Goal: Task Accomplishment & Management: Manage account settings

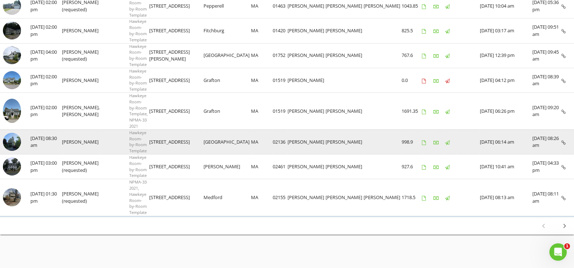
scroll to position [568, 0]
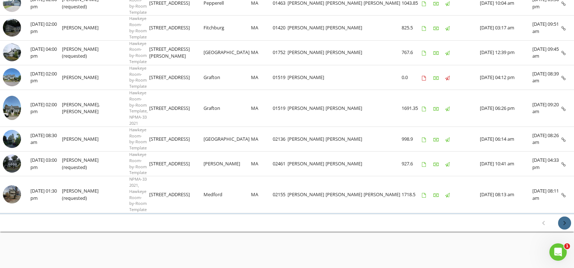
click at [566, 222] on icon "chevron_right" at bounding box center [564, 222] width 9 height 9
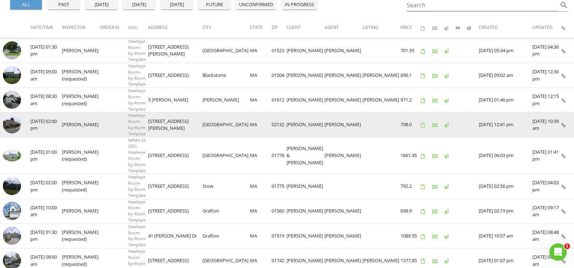
scroll to position [109, 0]
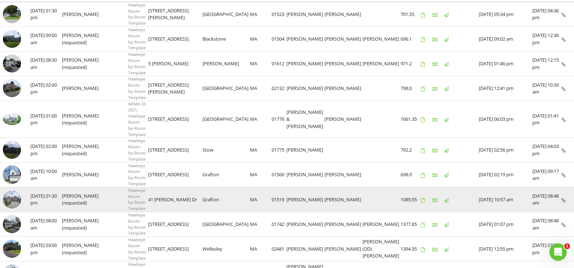
click at [197, 187] on td "41 Magill Dr" at bounding box center [175, 199] width 54 height 25
click at [27, 187] on td at bounding box center [15, 199] width 30 height 25
click at [14, 190] on img at bounding box center [12, 199] width 18 height 18
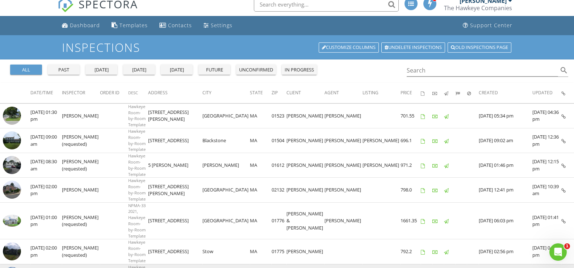
scroll to position [0, 0]
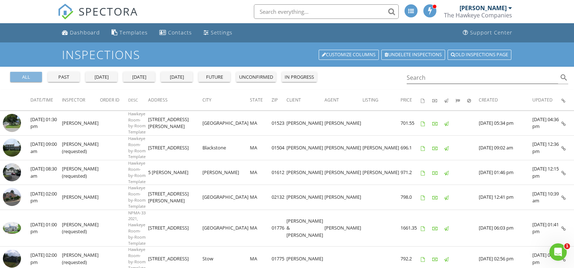
click at [33, 76] on div "all" at bounding box center [26, 77] width 26 height 7
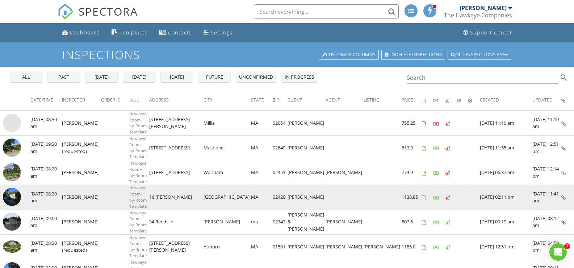
click at [12, 198] on img at bounding box center [12, 197] width 18 height 18
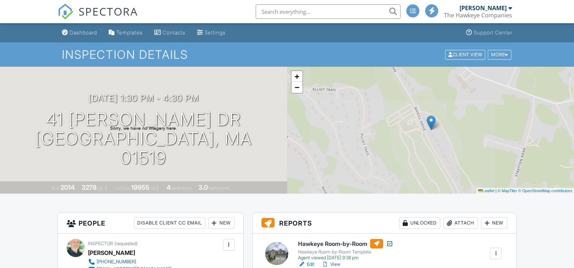
scroll to position [109, 0]
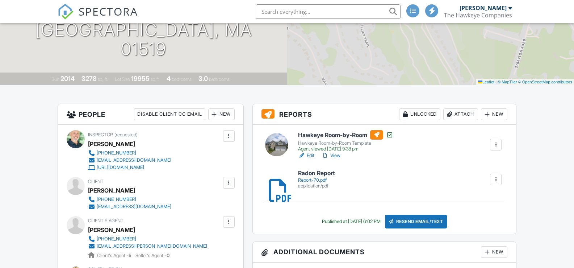
click at [336, 156] on link "View" at bounding box center [331, 155] width 19 height 7
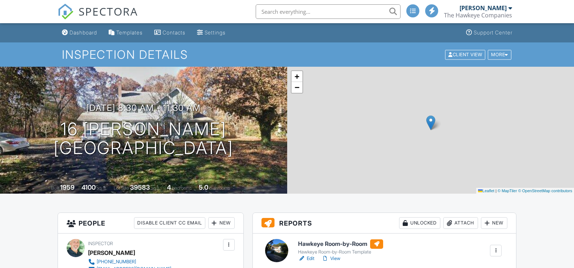
scroll to position [109, 0]
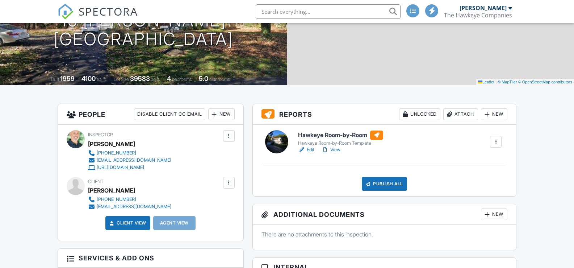
click at [310, 150] on link "Edit" at bounding box center [306, 149] width 16 height 7
